Goal: Task Accomplishment & Management: Use online tool/utility

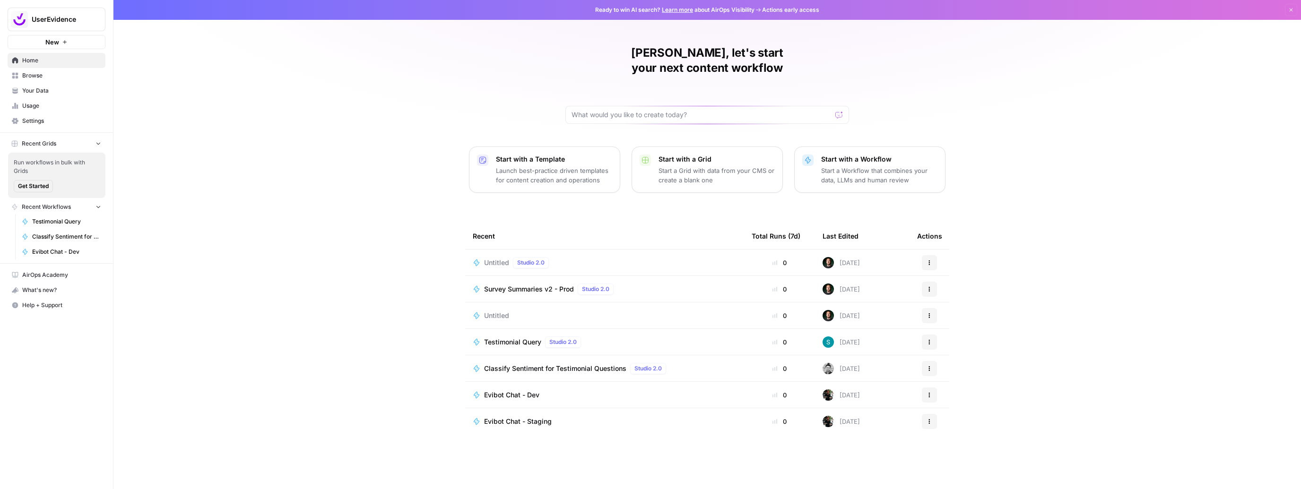
click at [54, 210] on span "Recent Workflows" at bounding box center [46, 207] width 49 height 9
click at [43, 76] on span "Browse" at bounding box center [61, 75] width 79 height 9
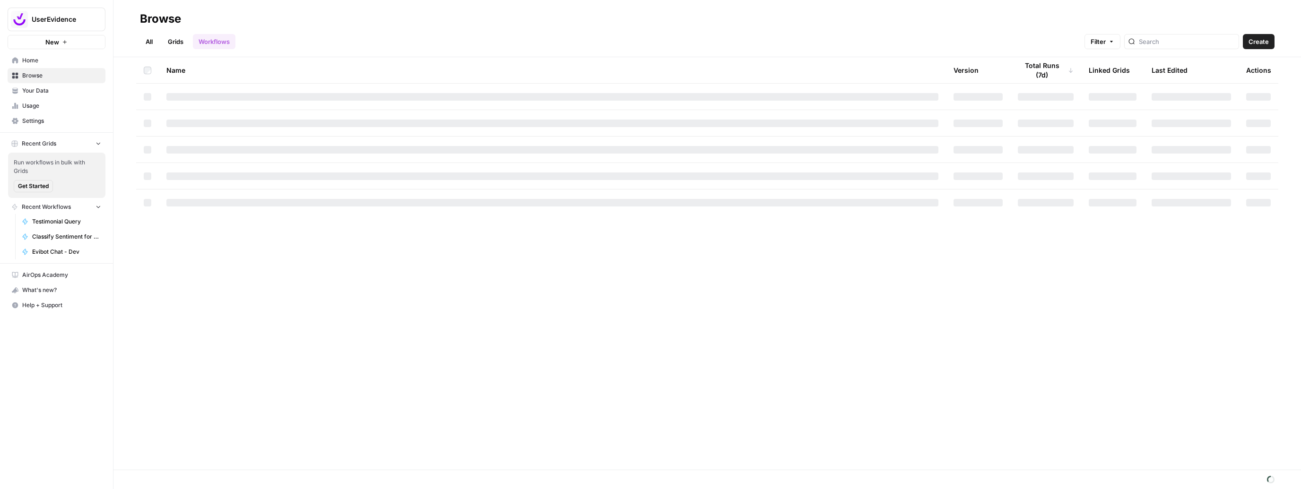
click at [181, 39] on link "Grids" at bounding box center [175, 41] width 27 height 15
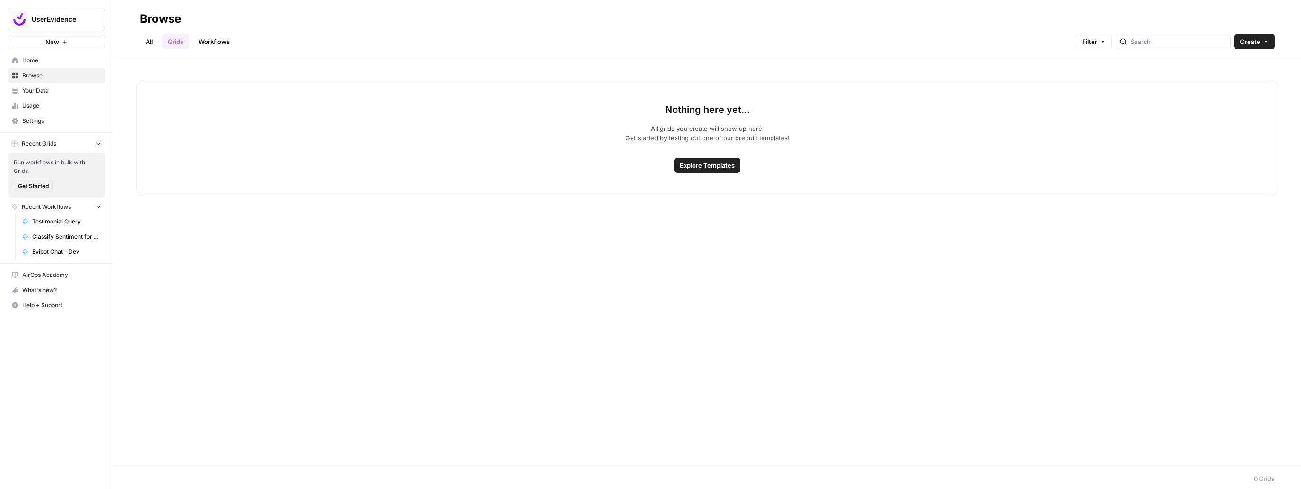
click at [140, 42] on link "All" at bounding box center [149, 41] width 18 height 15
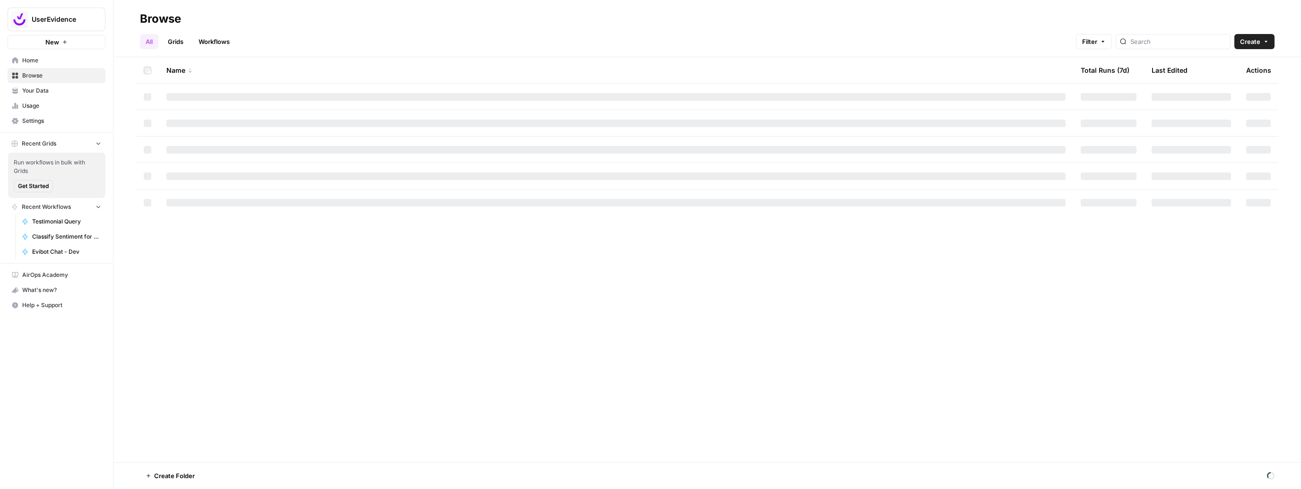
click at [217, 48] on link "Workflows" at bounding box center [214, 41] width 43 height 15
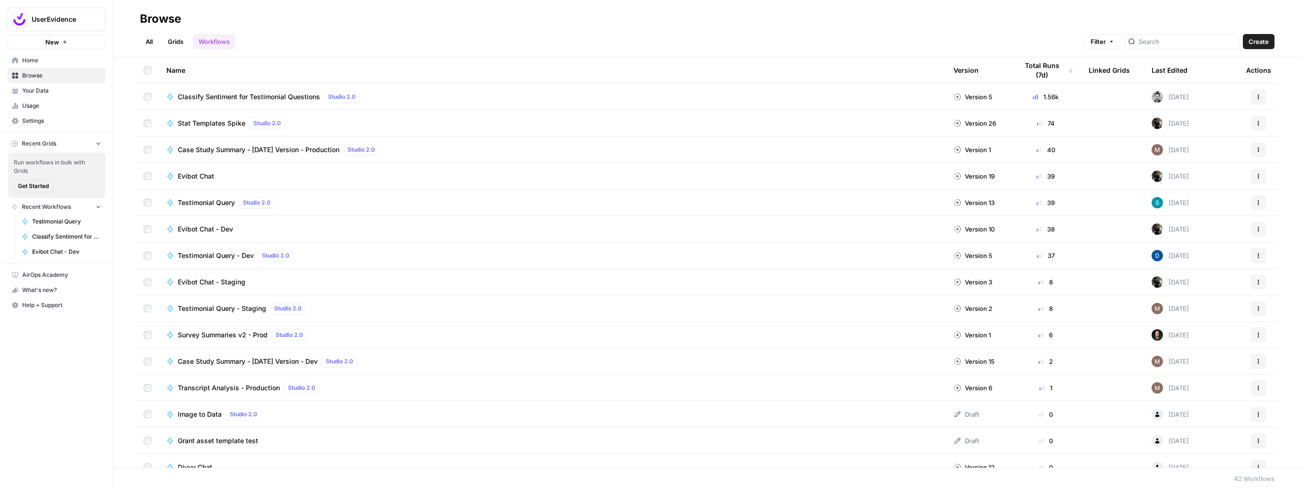
click at [219, 120] on span "Stat Templates Spike" at bounding box center [212, 123] width 68 height 9
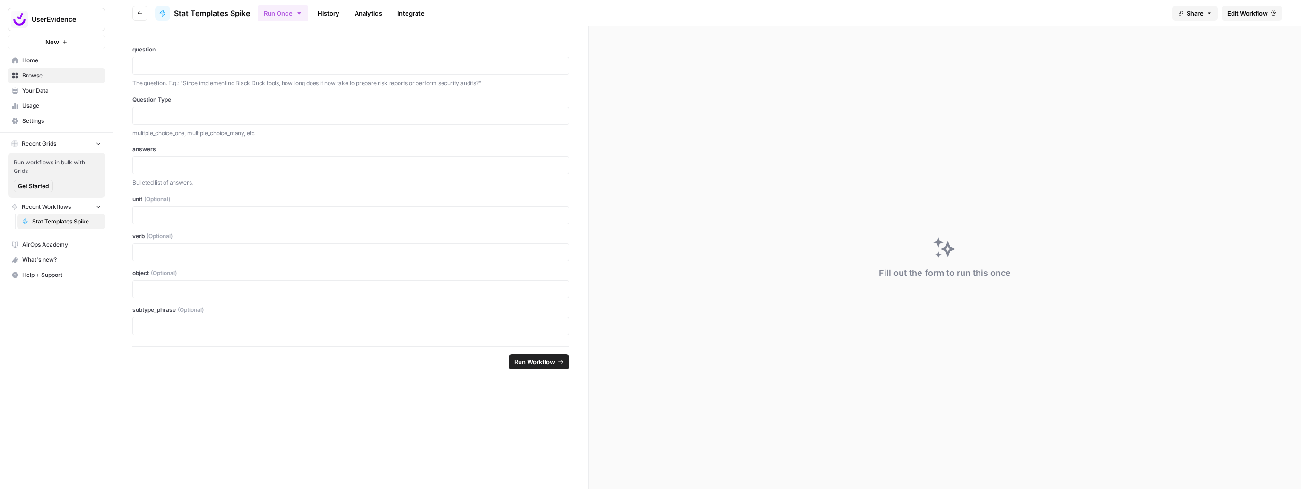
click at [1243, 14] on span "Edit Workflow" at bounding box center [1247, 13] width 41 height 9
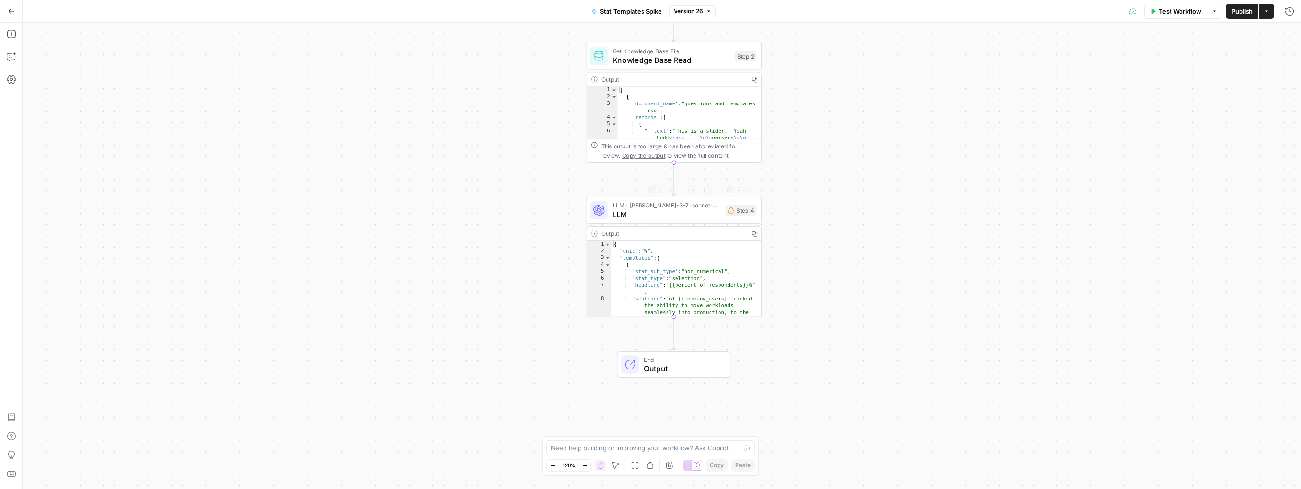
click at [703, 215] on span "LLM" at bounding box center [667, 214] width 108 height 11
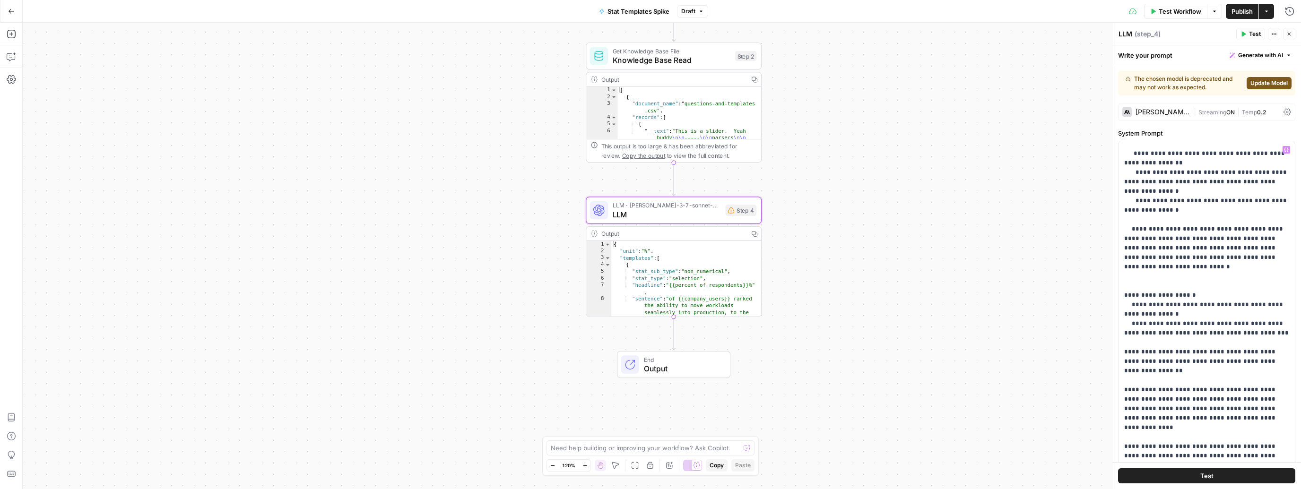
scroll to position [1674, 0]
